Goal: Information Seeking & Learning: Learn about a topic

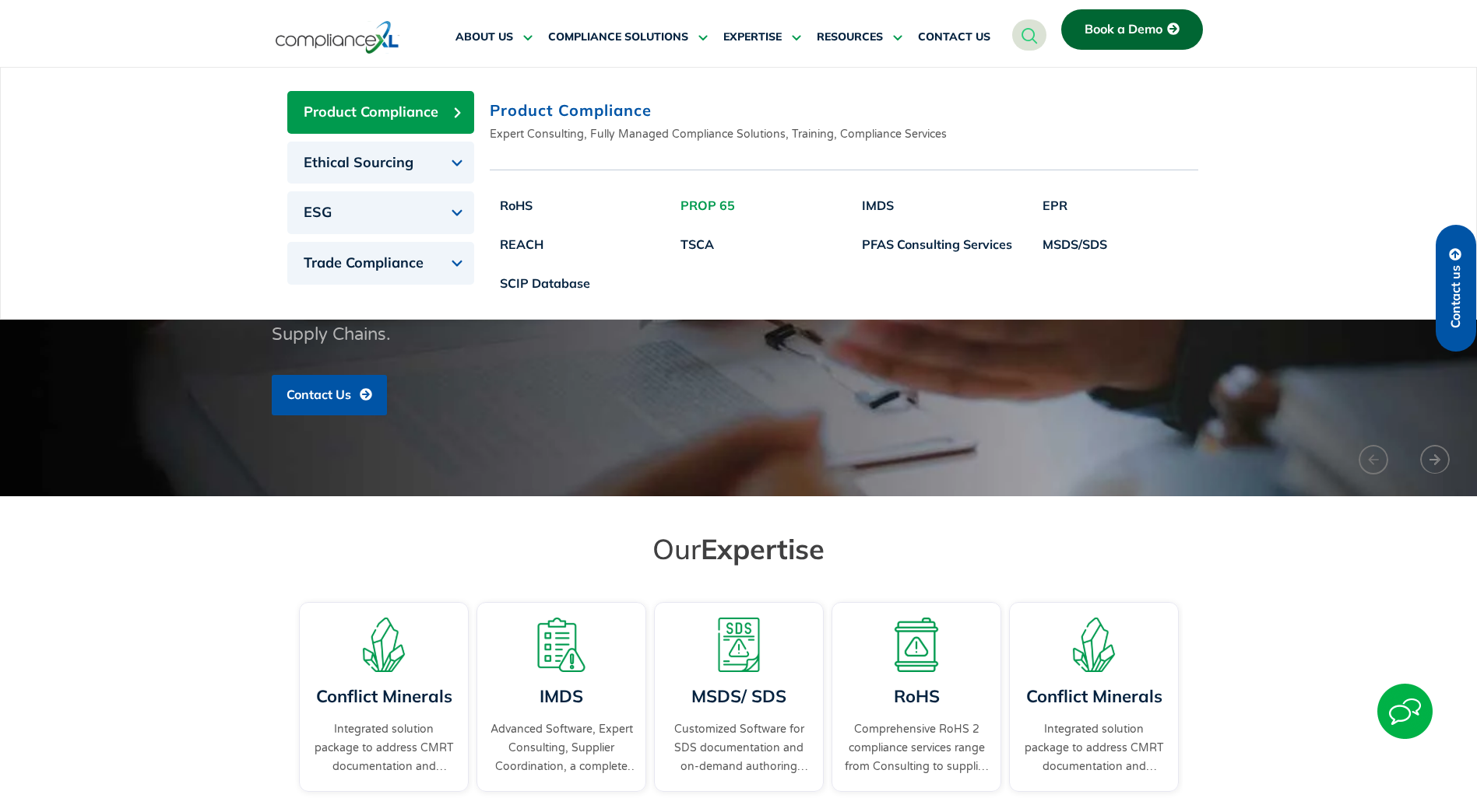
click at [731, 209] on link "PROP 65" at bounding box center [707, 205] width 75 height 39
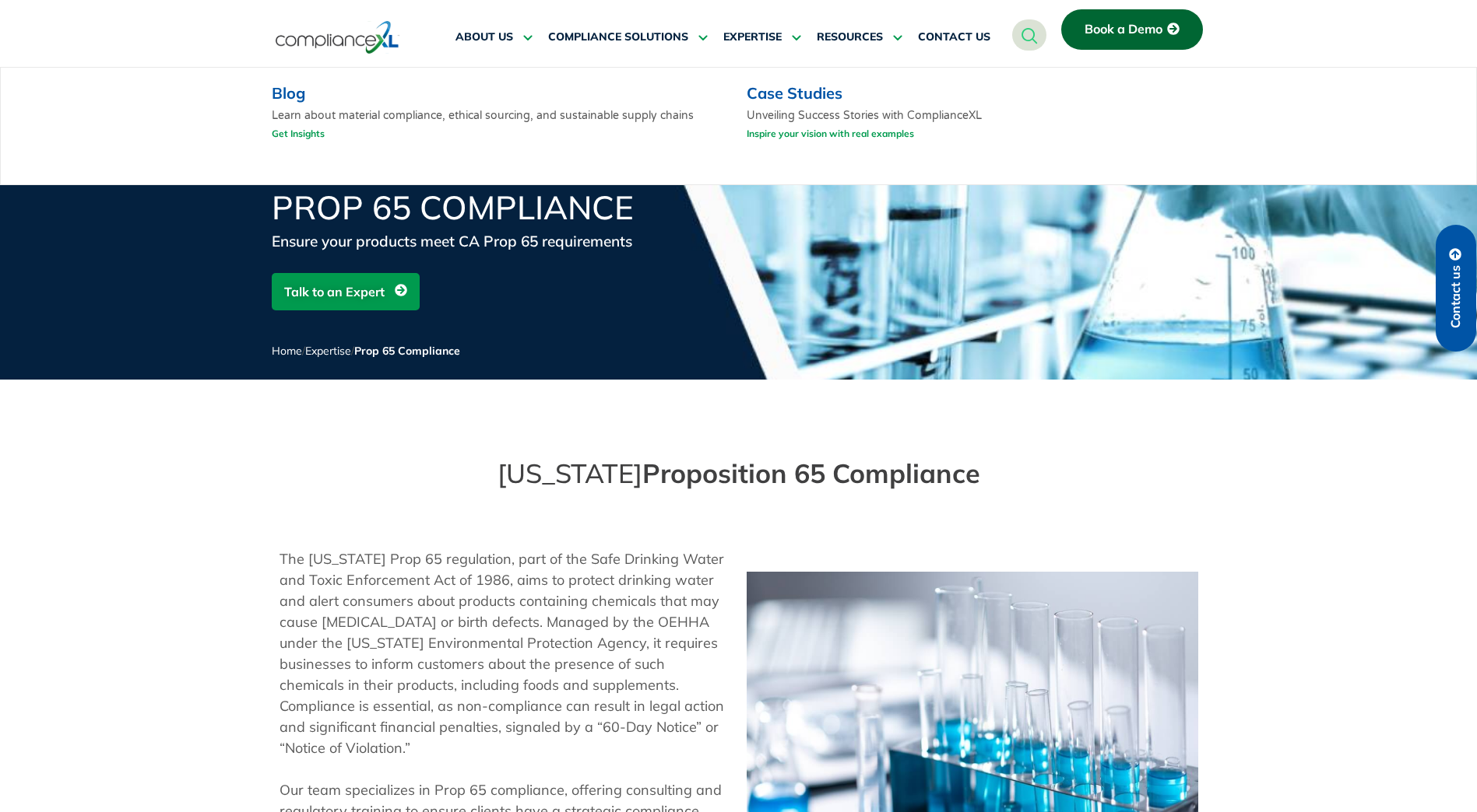
click at [787, 90] on link "Case Studies" at bounding box center [795, 93] width 96 height 20
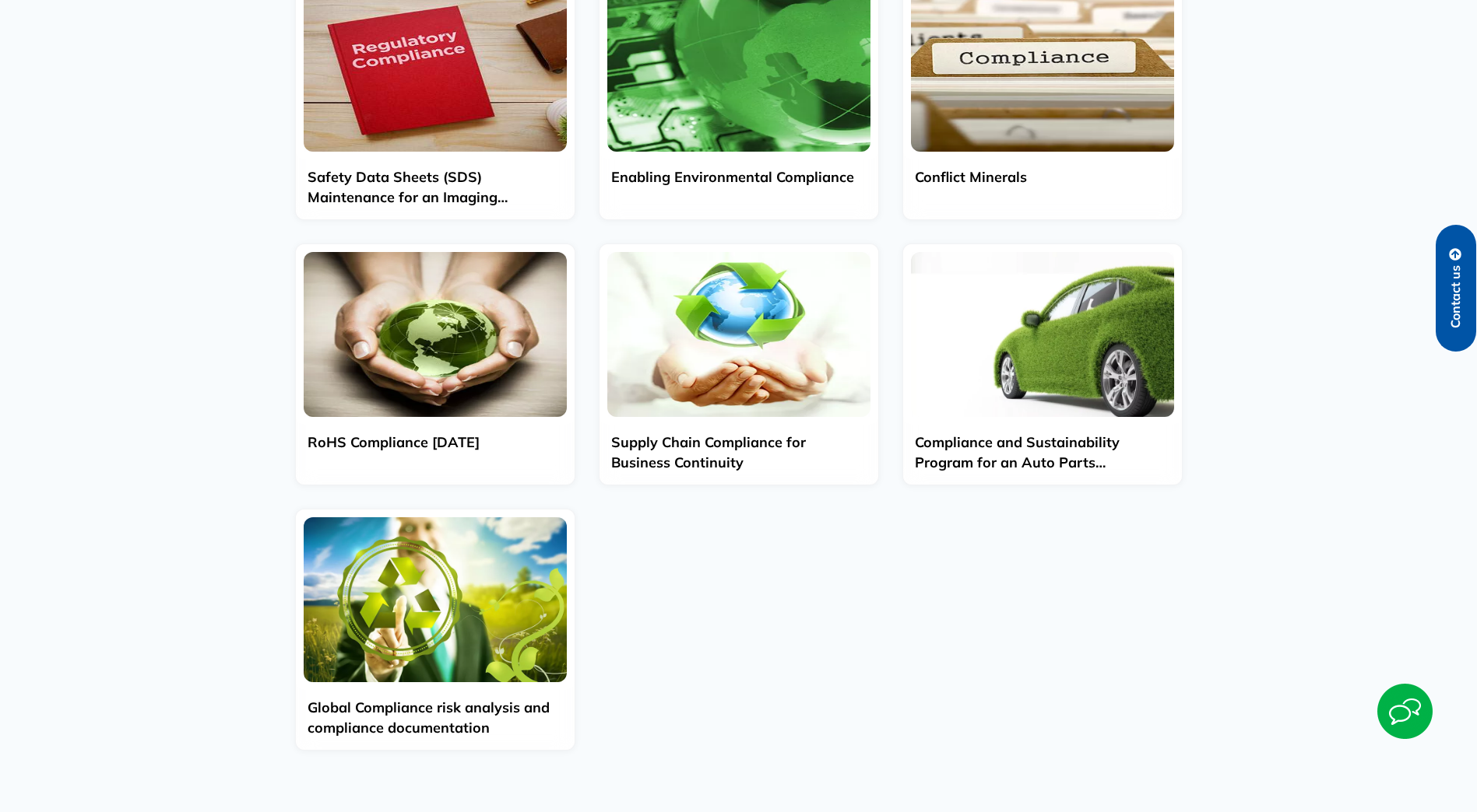
scroll to position [467, 0]
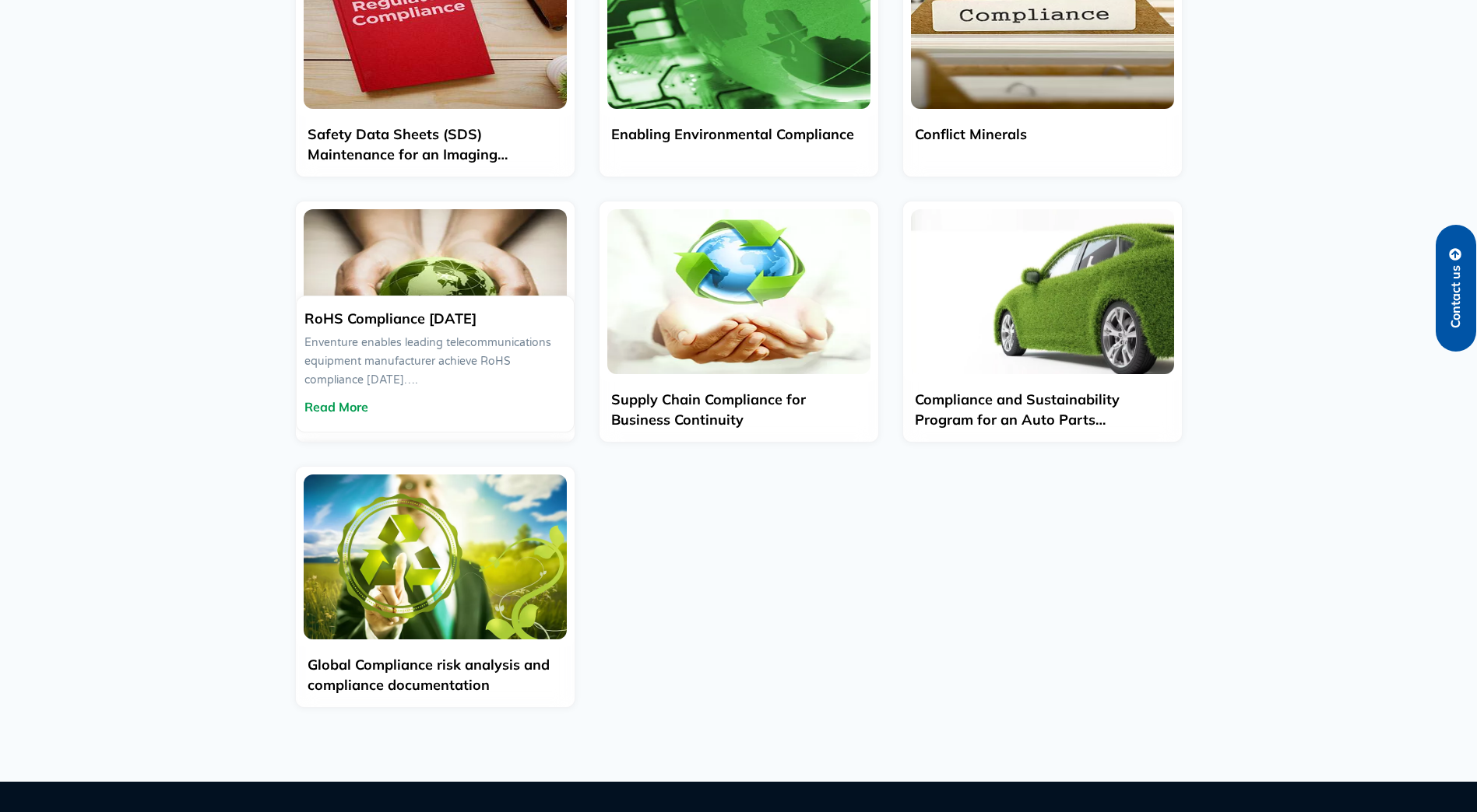
click at [471, 398] on div "Read More" at bounding box center [435, 406] width 262 height 19
click at [340, 406] on span "Read More" at bounding box center [336, 407] width 64 height 12
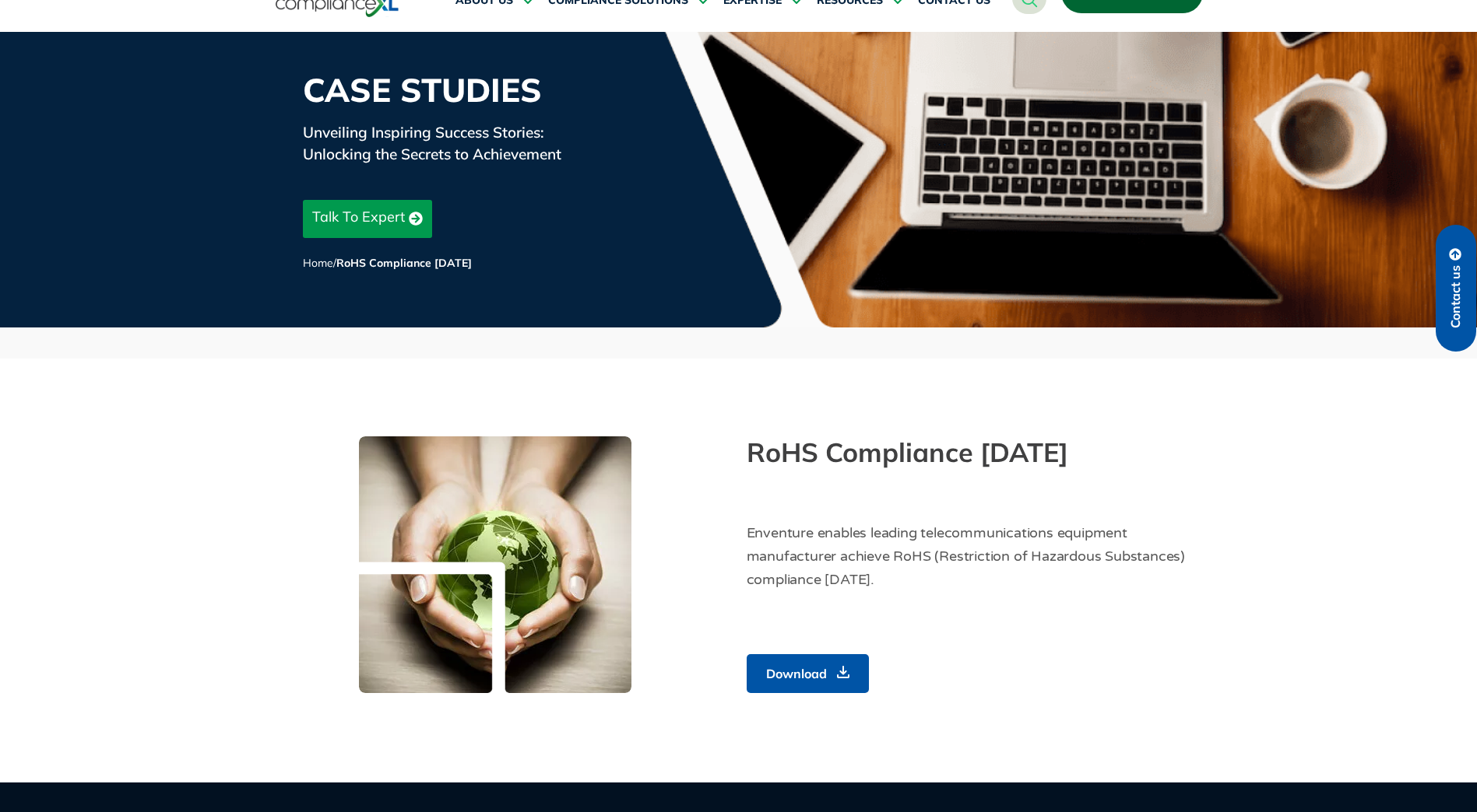
scroll to position [77, 0]
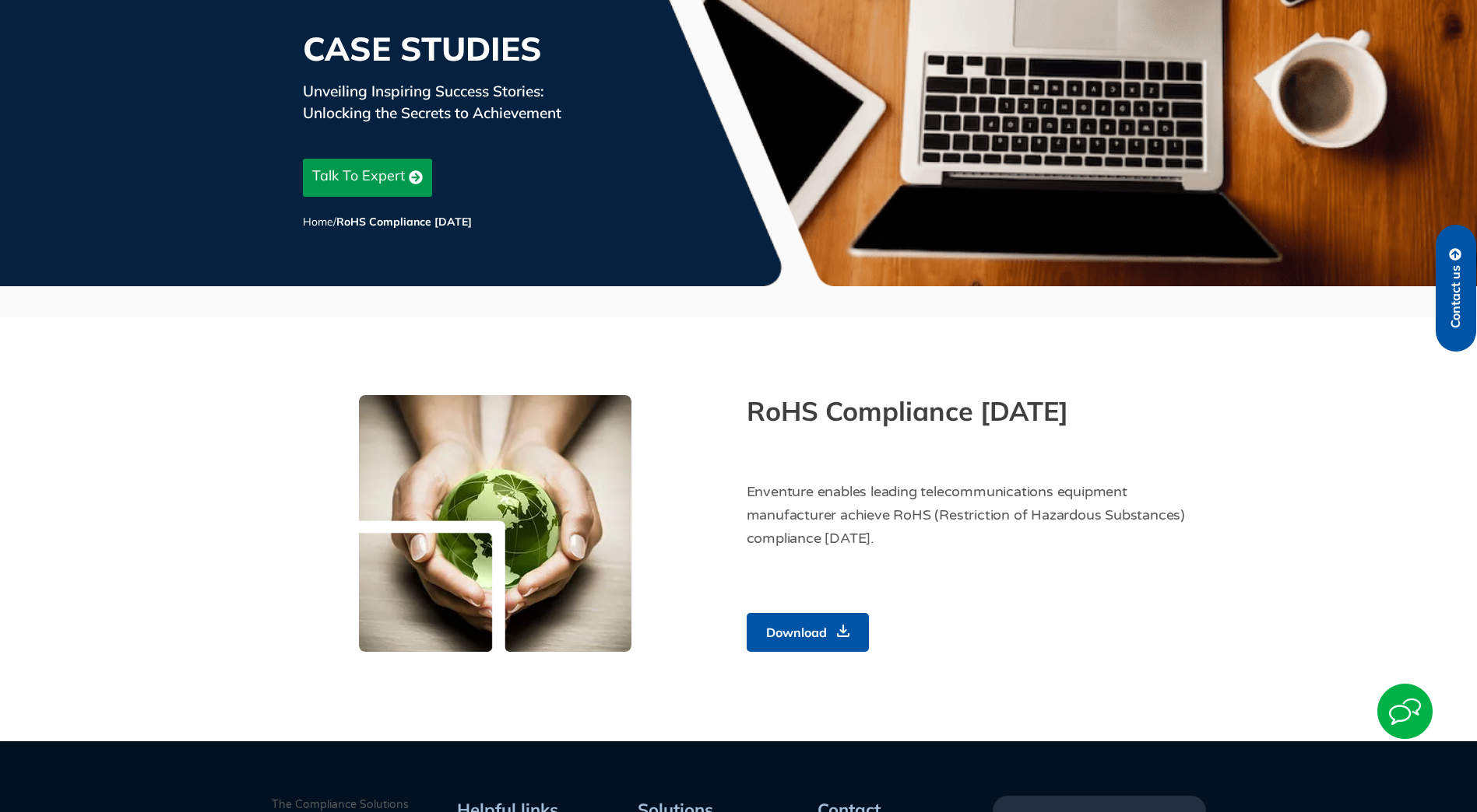
click at [806, 630] on span "Download" at bounding box center [796, 633] width 61 height 20
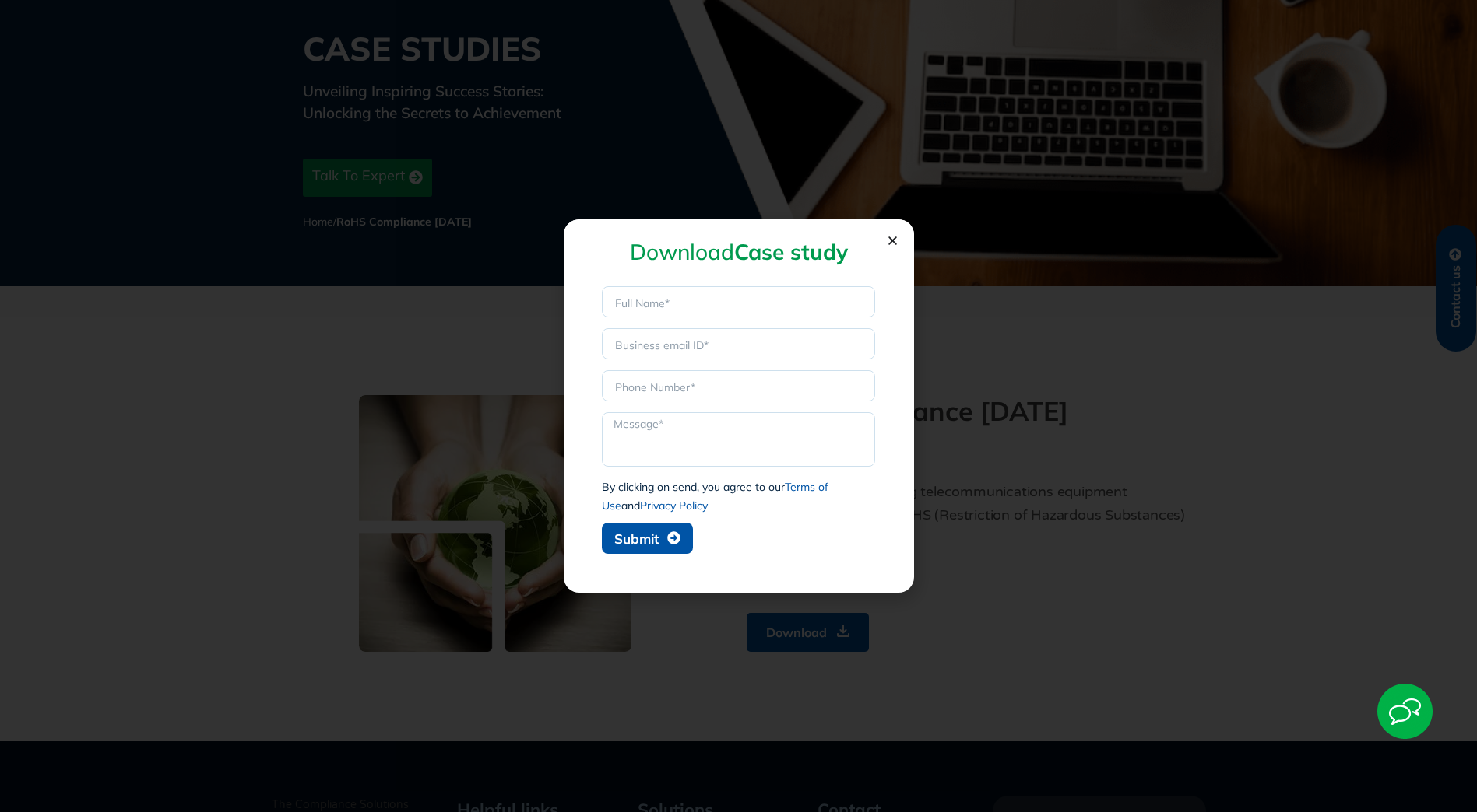
click at [896, 240] on icon "Close" at bounding box center [892, 240] width 12 height 12
